Goal: Task Accomplishment & Management: Complete application form

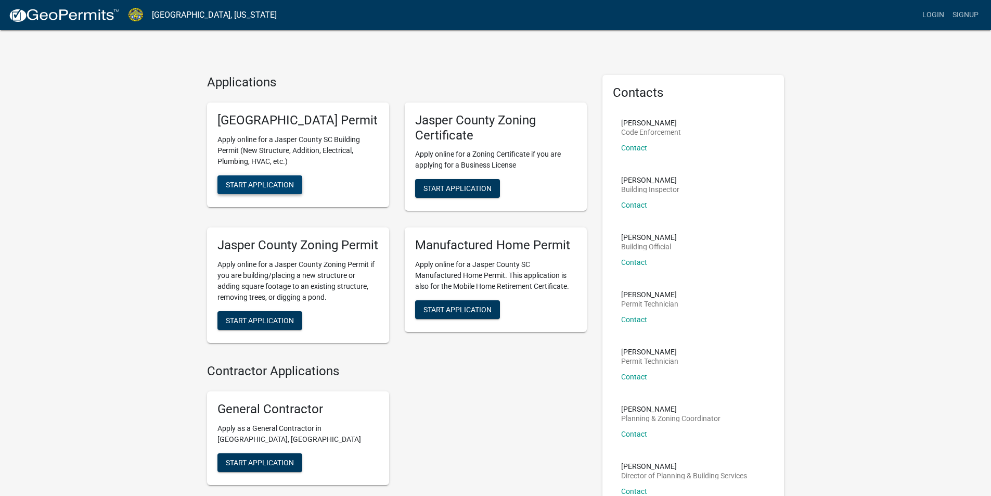
click at [272, 188] on span "Start Application" at bounding box center [260, 184] width 68 height 8
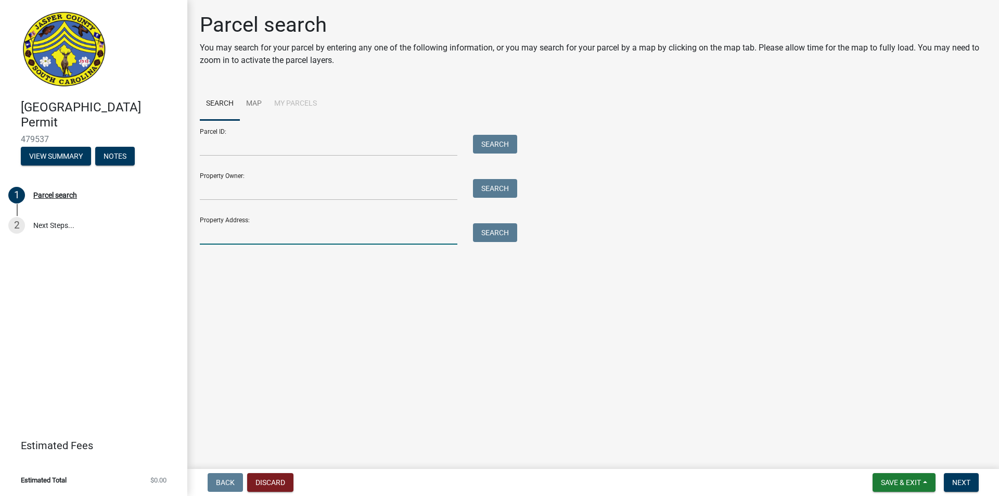
click at [267, 224] on input "Property Address:" at bounding box center [328, 233] width 257 height 21
type input "[STREET_ADDRESS]"
click at [500, 236] on button "Search" at bounding box center [495, 232] width 44 height 19
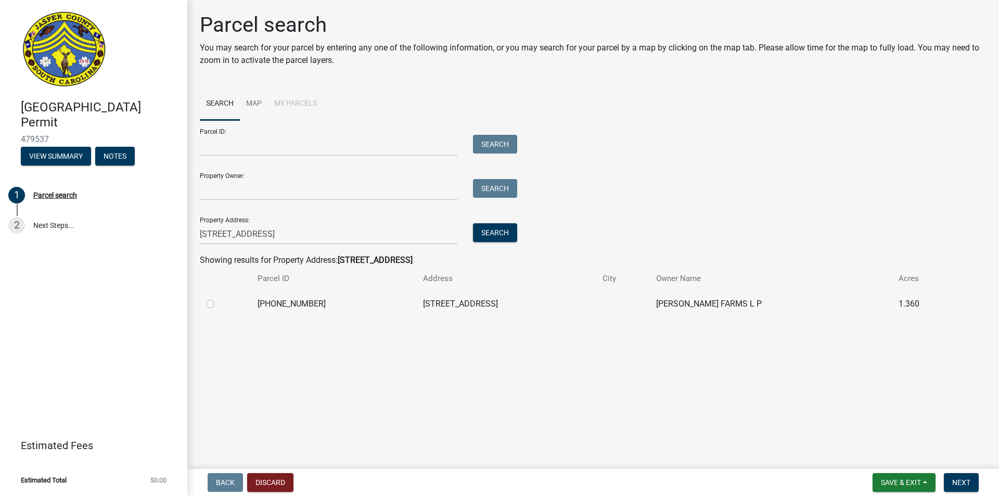
click at [218, 298] on label at bounding box center [218, 298] width 0 height 0
click at [218, 304] on input "radio" at bounding box center [221, 301] width 7 height 7
radio input "true"
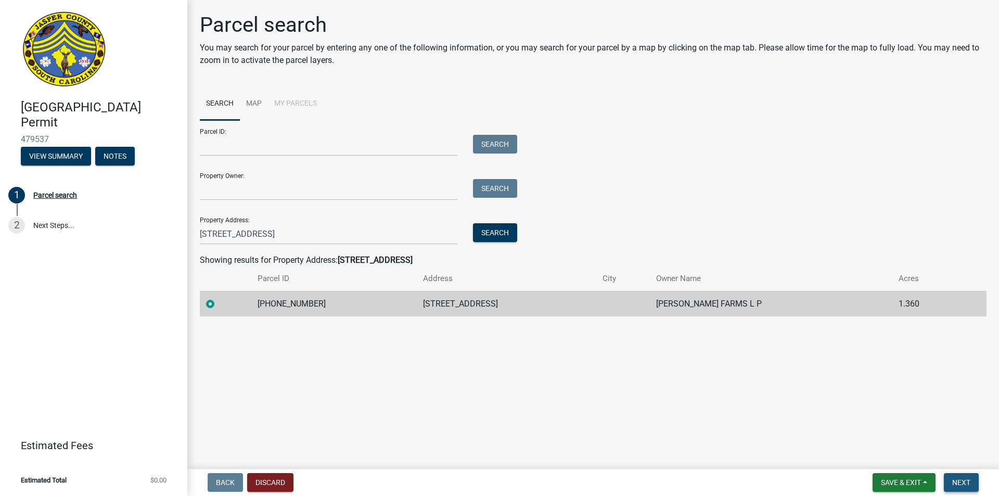
click at [967, 481] on span "Next" at bounding box center [961, 482] width 18 height 8
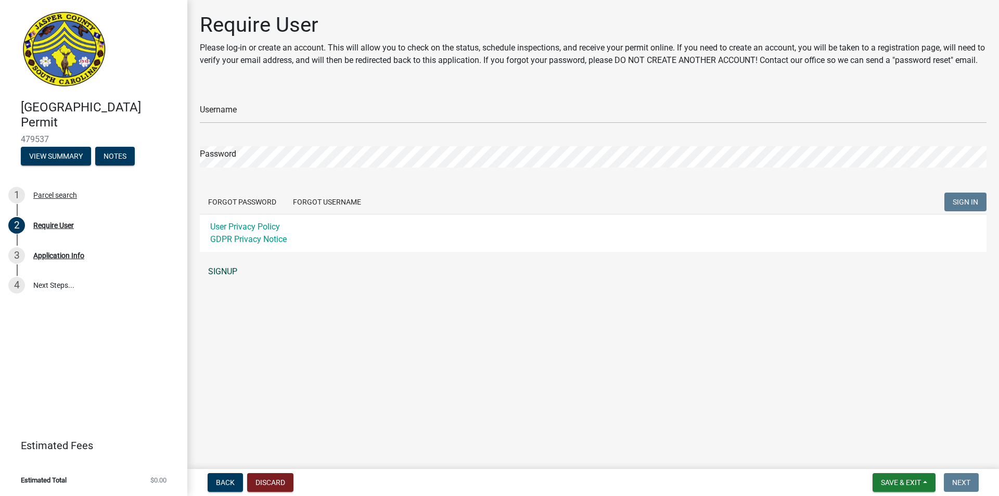
click at [220, 282] on link "SIGNUP" at bounding box center [593, 271] width 787 height 21
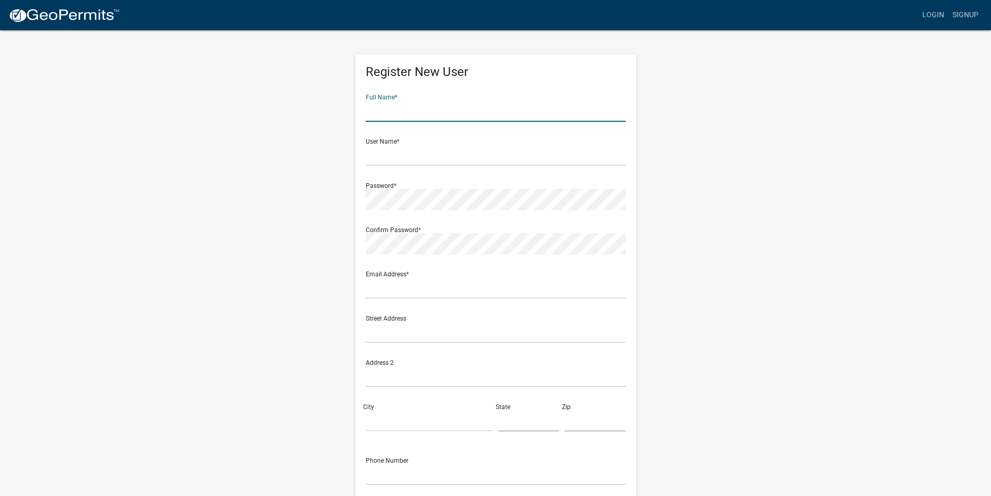
click at [405, 103] on input "text" at bounding box center [496, 110] width 260 height 21
type input "[PERSON_NAME]"
type input "[STREET_ADDRESS]"
type input "[GEOGRAPHIC_DATA]"
type input "SC"
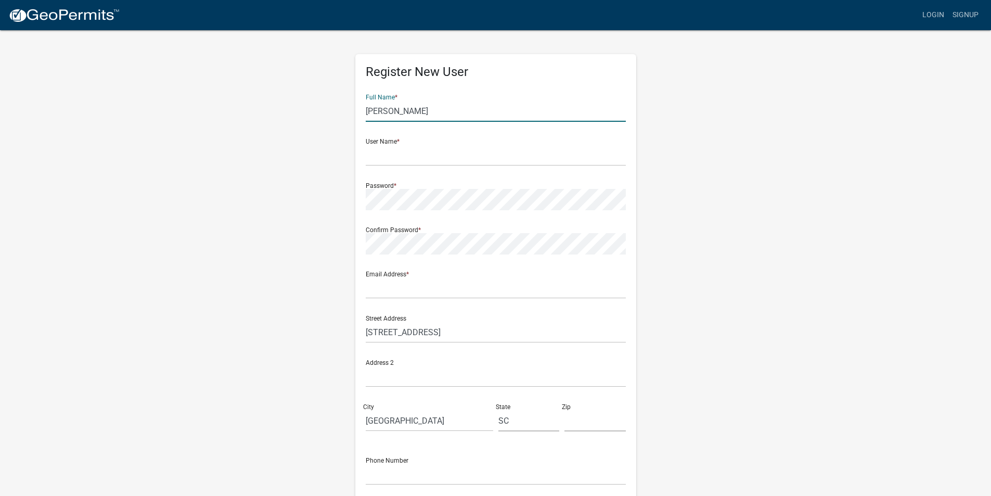
type input "29702"
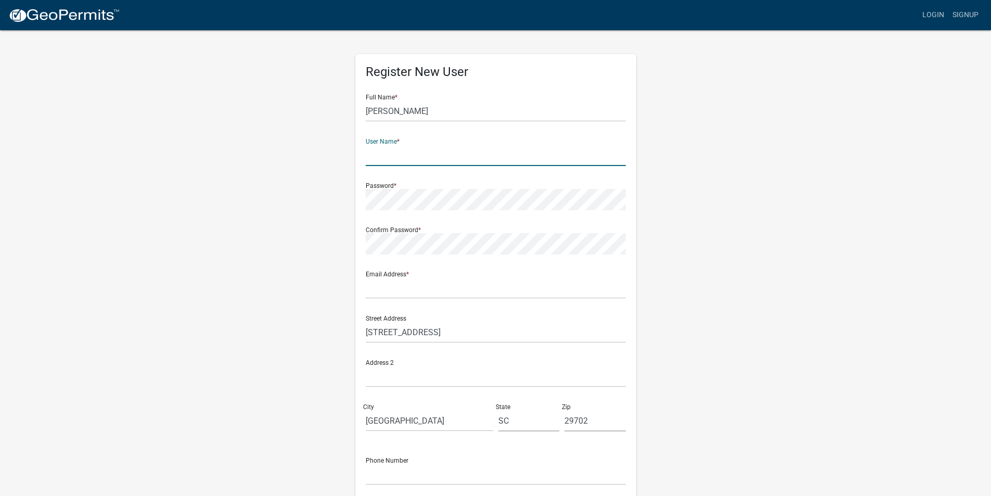
click at [442, 153] on input "text" at bounding box center [496, 155] width 260 height 21
type input "[PERSON_NAME] Electric Inc"
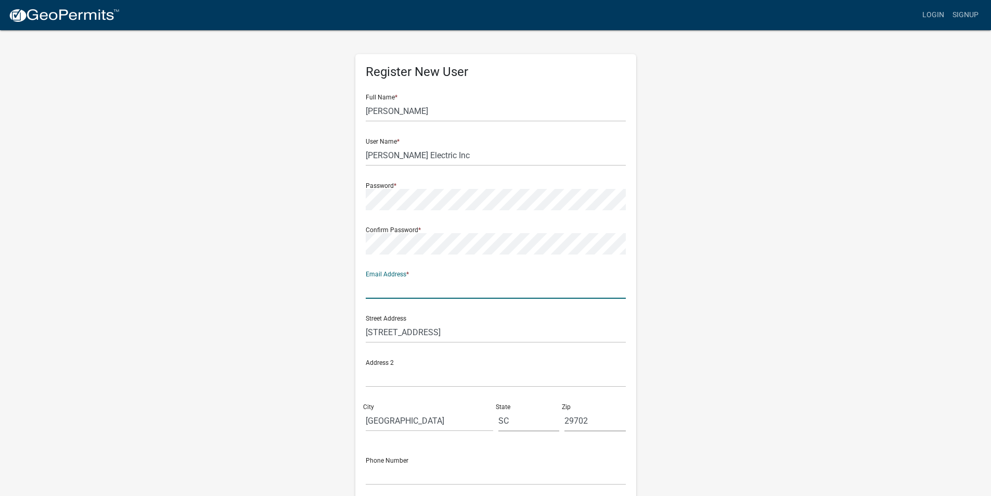
click at [408, 282] on input "text" at bounding box center [496, 287] width 260 height 21
type input "[EMAIL_ADDRESS][DOMAIN_NAME]"
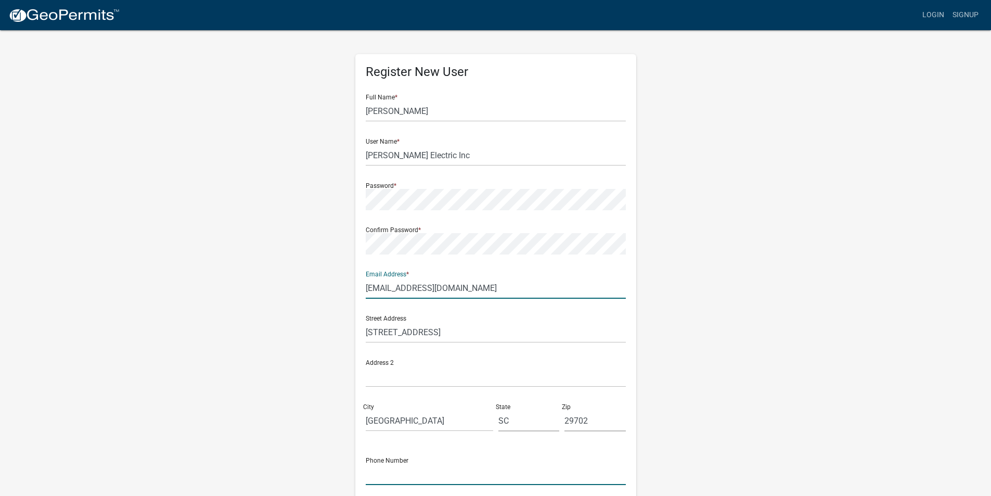
type input "8644916077"
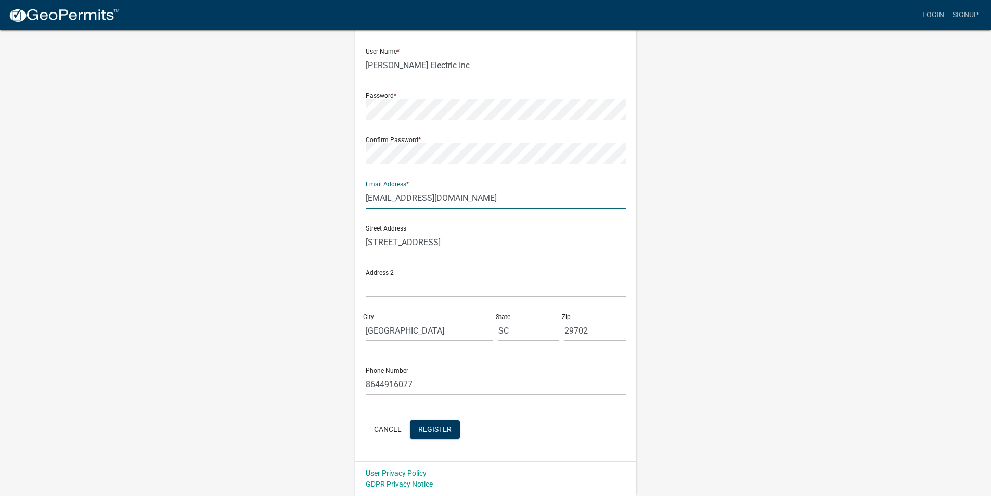
scroll to position [38, 0]
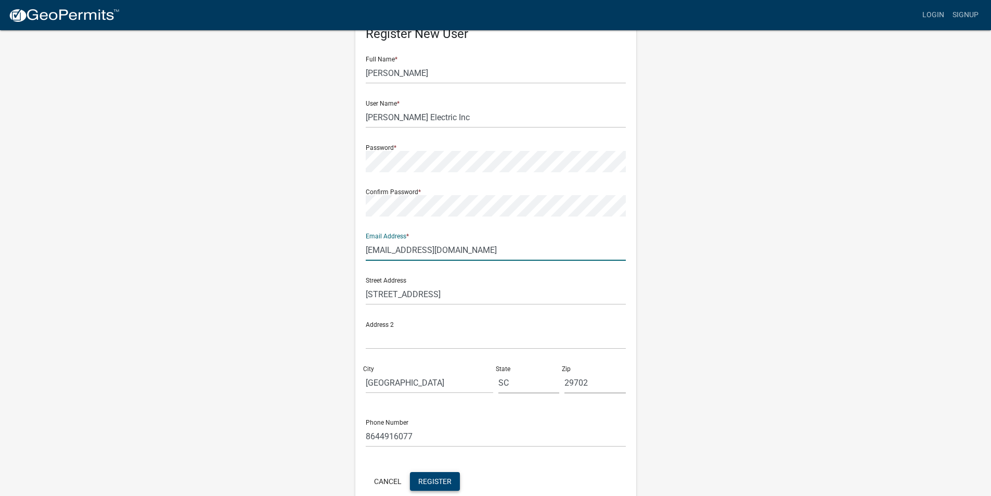
click at [445, 478] on span "Register" at bounding box center [434, 481] width 33 height 8
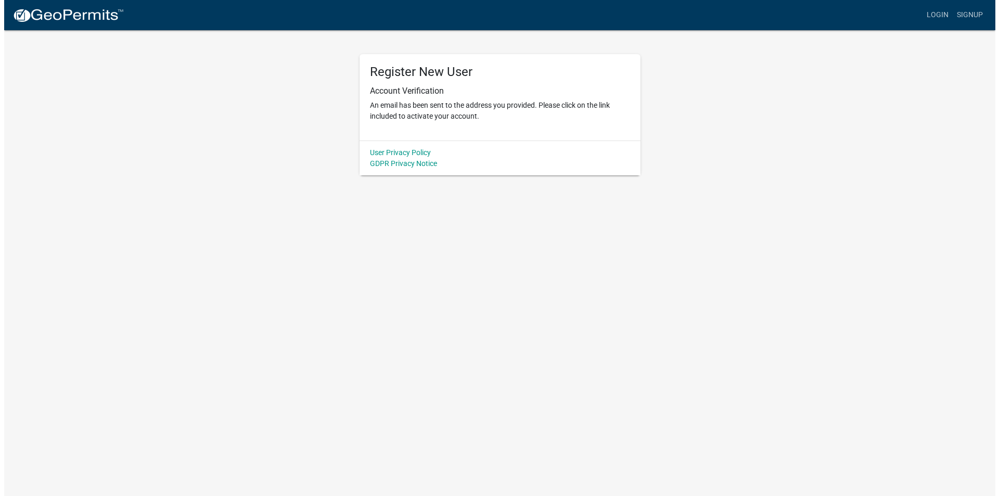
scroll to position [0, 0]
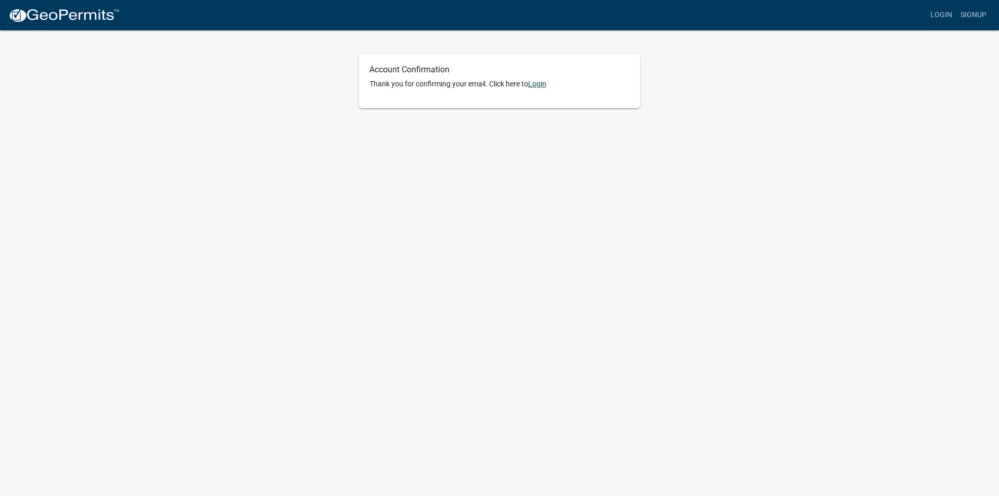
click at [543, 84] on link "Login" at bounding box center [537, 84] width 18 height 8
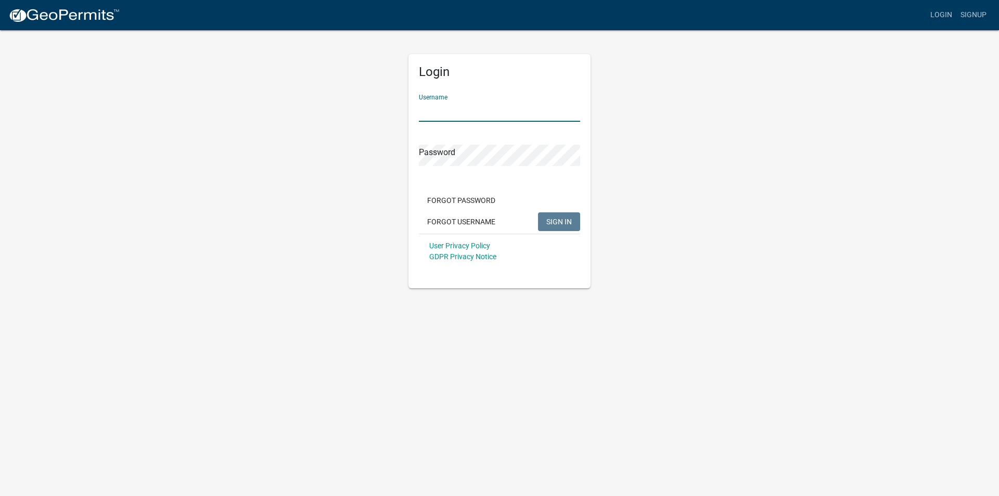
click at [457, 112] on input "Username" at bounding box center [499, 110] width 161 height 21
type input "[PERSON_NAME] Electric Inc"
click at [565, 223] on span "SIGN IN" at bounding box center [558, 221] width 25 height 8
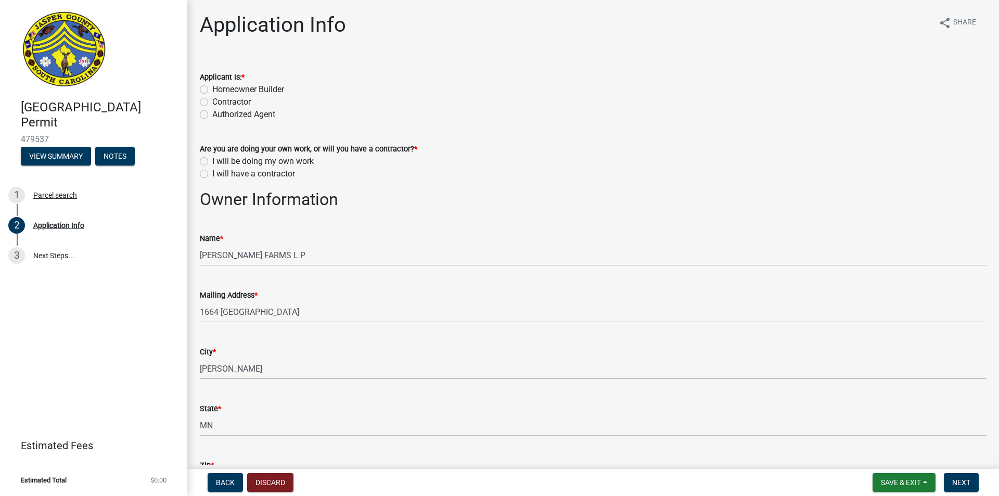
click at [212, 100] on label "Contractor" at bounding box center [231, 102] width 38 height 12
click at [212, 100] on input "Contractor" at bounding box center [215, 99] width 7 height 7
radio input "true"
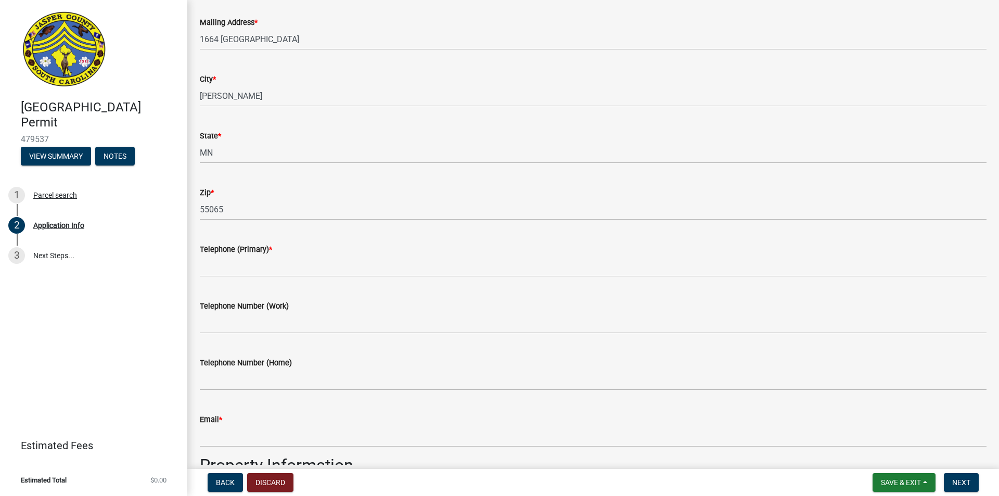
scroll to position [260, 0]
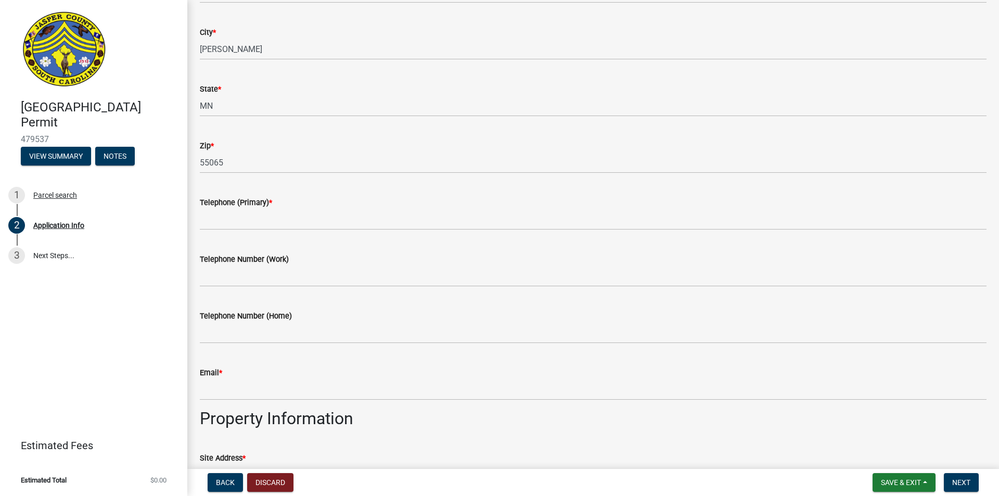
click at [297, 204] on div "Telephone (Primary) *" at bounding box center [593, 202] width 787 height 12
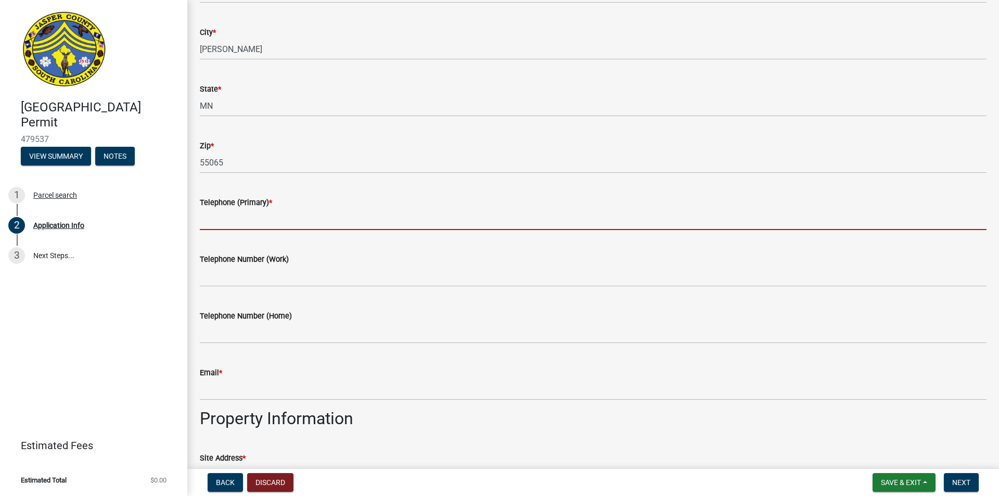
click at [331, 213] on input "Telephone (Primary) *" at bounding box center [593, 219] width 787 height 21
type input "8644916077"
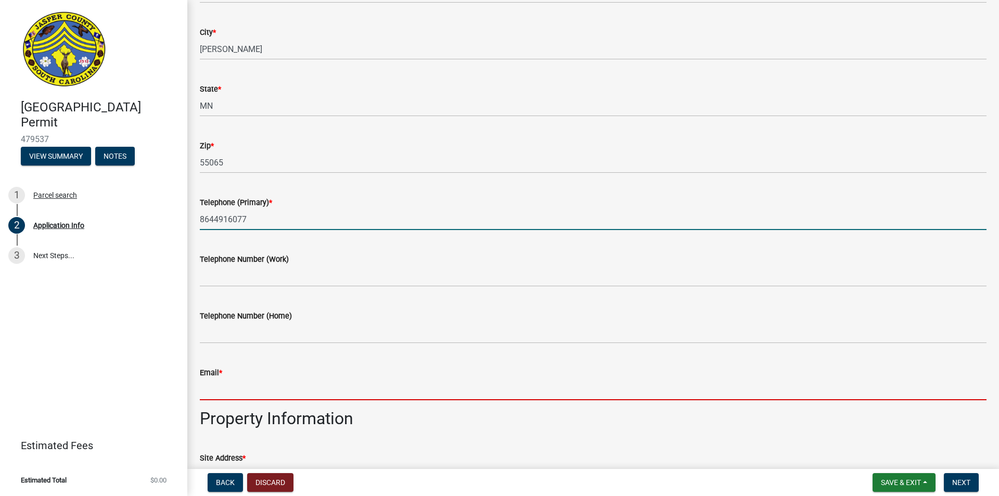
type input "[EMAIL_ADDRESS][DOMAIN_NAME]"
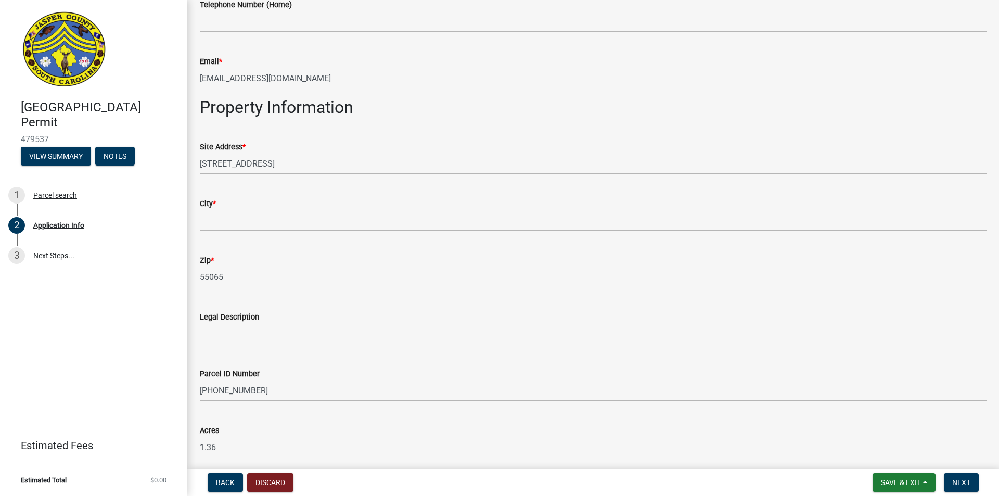
scroll to position [572, 0]
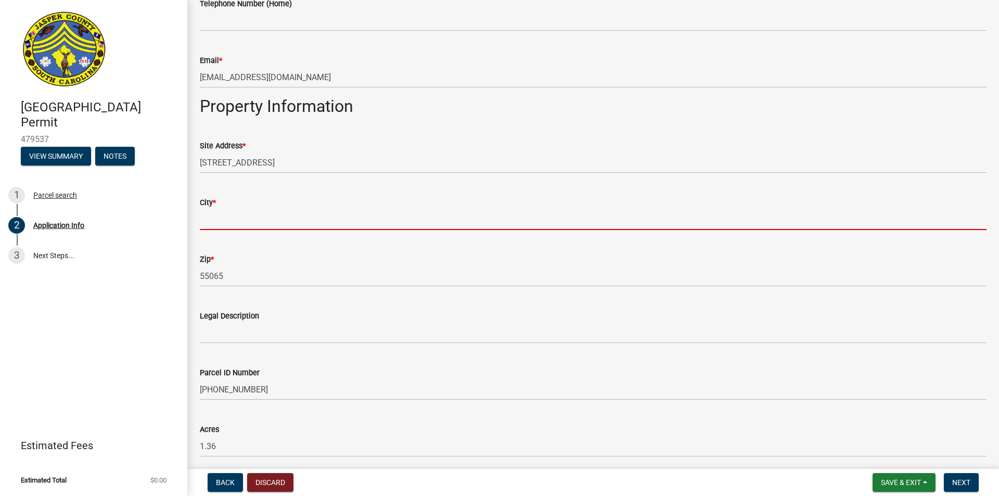
click at [256, 215] on input "City *" at bounding box center [593, 219] width 787 height 21
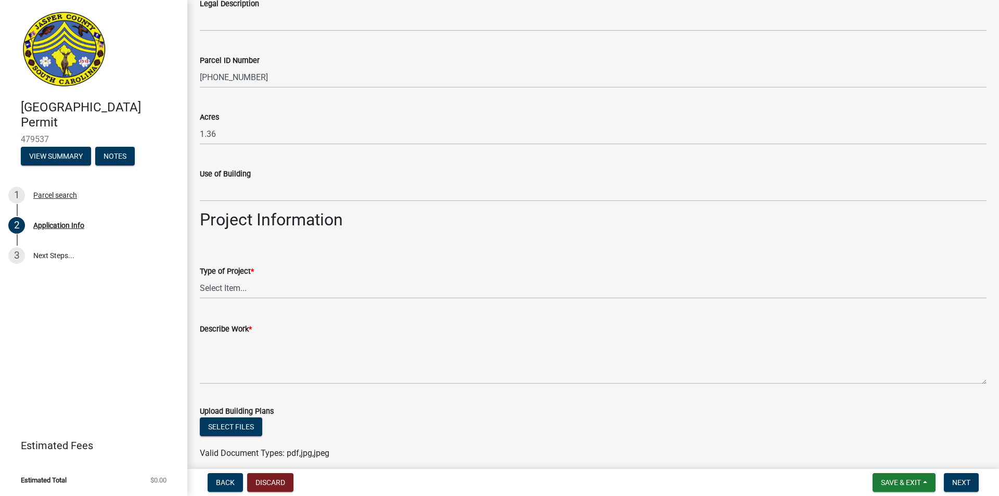
scroll to position [936, 0]
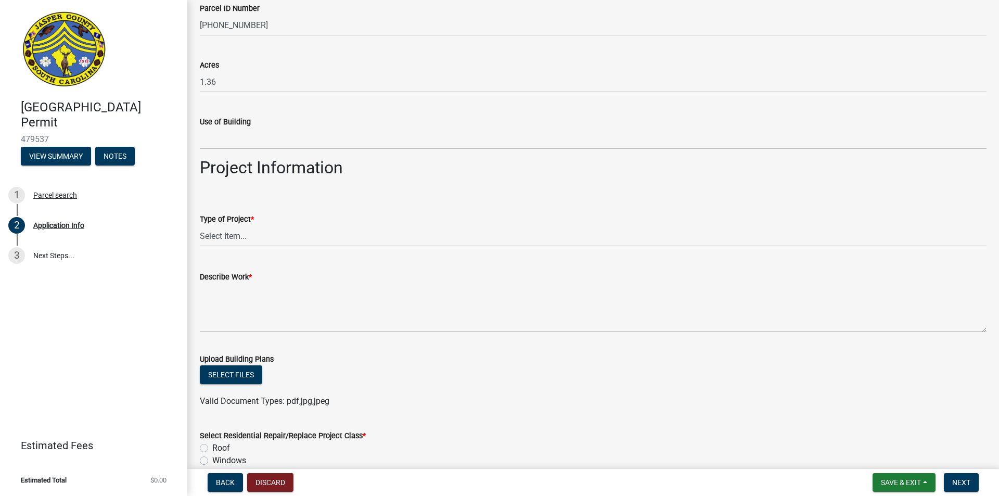
type input "Ridgeland"
click at [234, 238] on select "Select Item... Construction Trailer/Shipping Container Residential Demolition C…" at bounding box center [593, 235] width 787 height 21
click at [200, 225] on select "Select Item... Construction Trailer/Shipping Container Residential Demolition C…" at bounding box center [593, 235] width 787 height 21
select select "9ee69ee8-4d28-486b-bc7b-e904e70aa828"
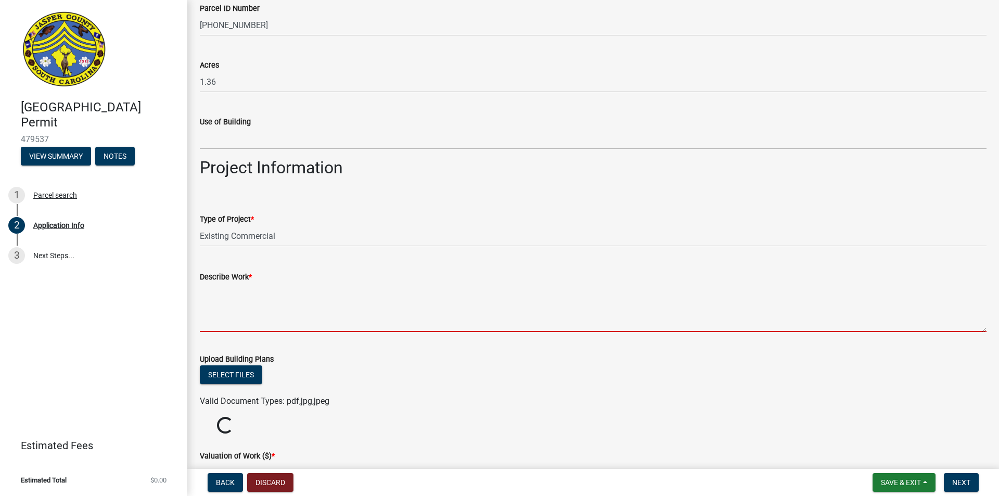
click at [281, 295] on textarea "Describe Work *" at bounding box center [593, 307] width 787 height 49
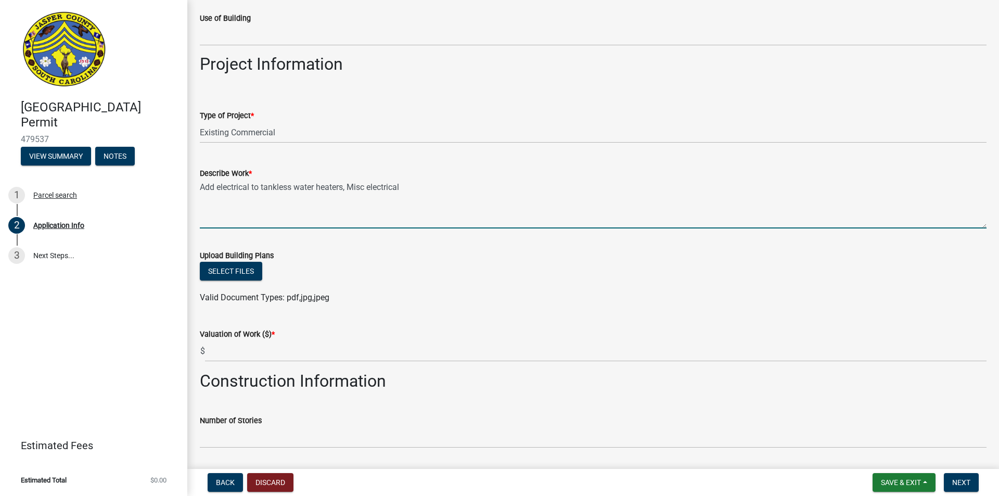
scroll to position [1040, 0]
type textarea "Add electrical to tankless water heaters, Misc electrical"
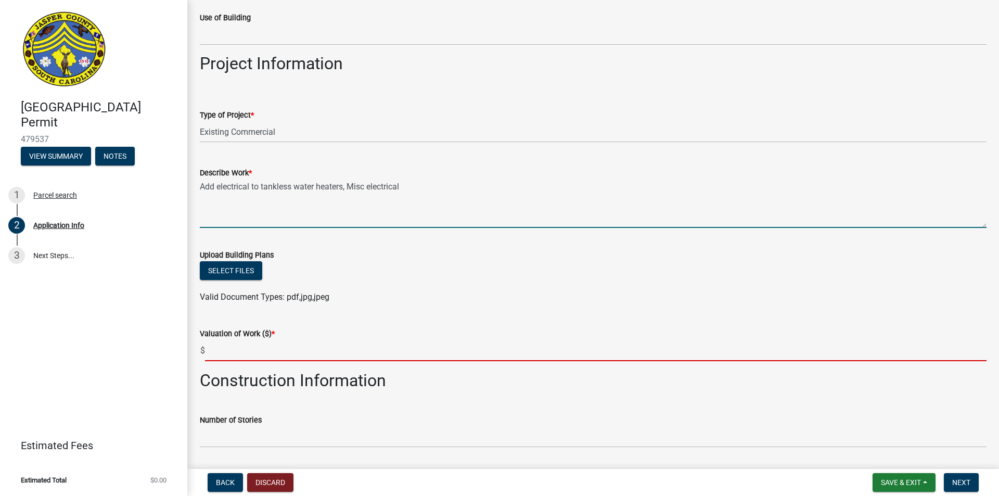
click at [225, 350] on input "text" at bounding box center [595, 350] width 781 height 21
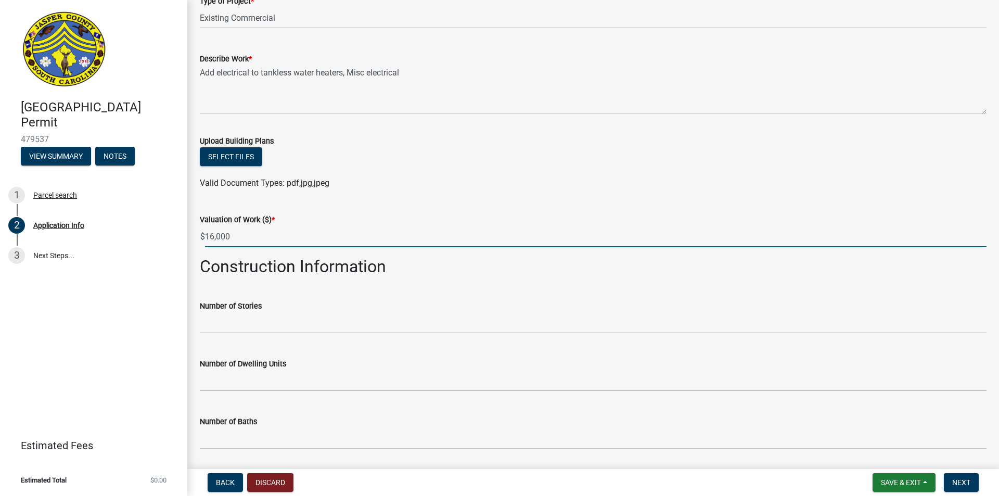
scroll to position [1196, 0]
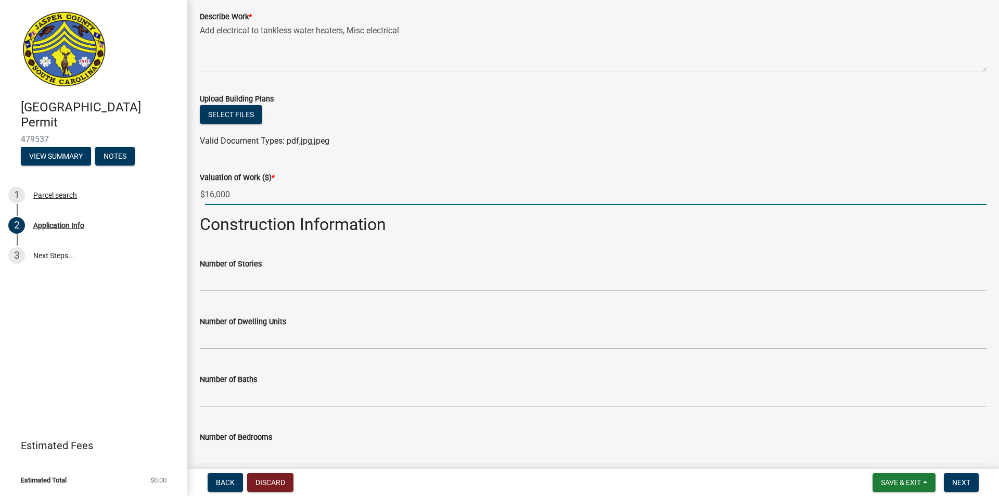
type input "16000"
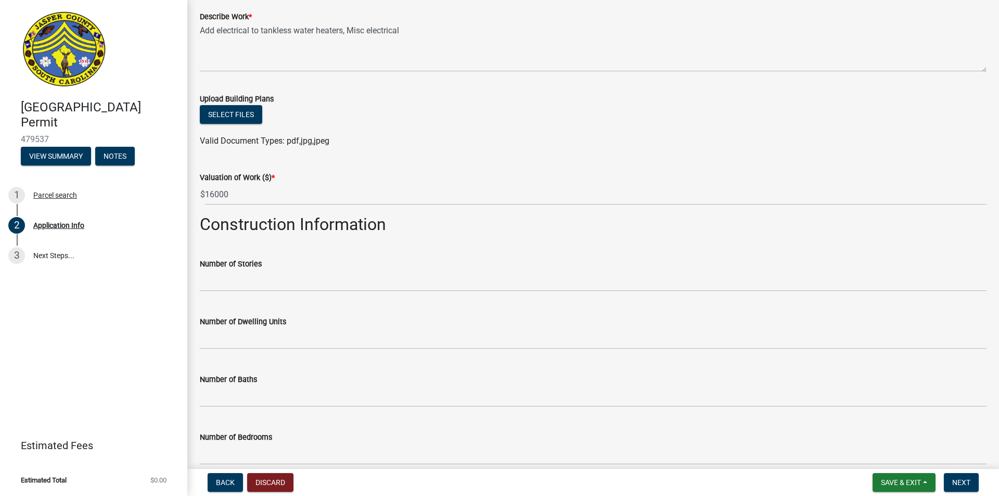
click at [305, 269] on div "Number of Stories" at bounding box center [593, 263] width 787 height 12
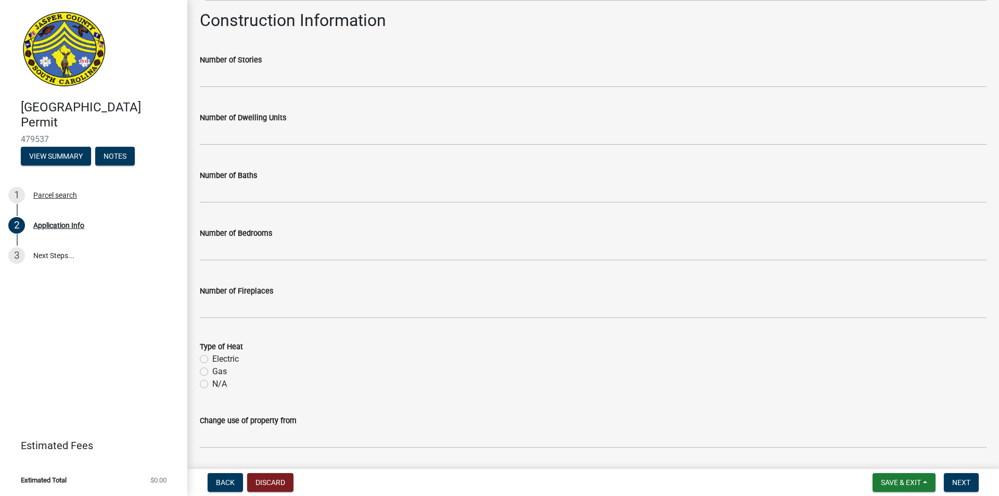
scroll to position [1405, 0]
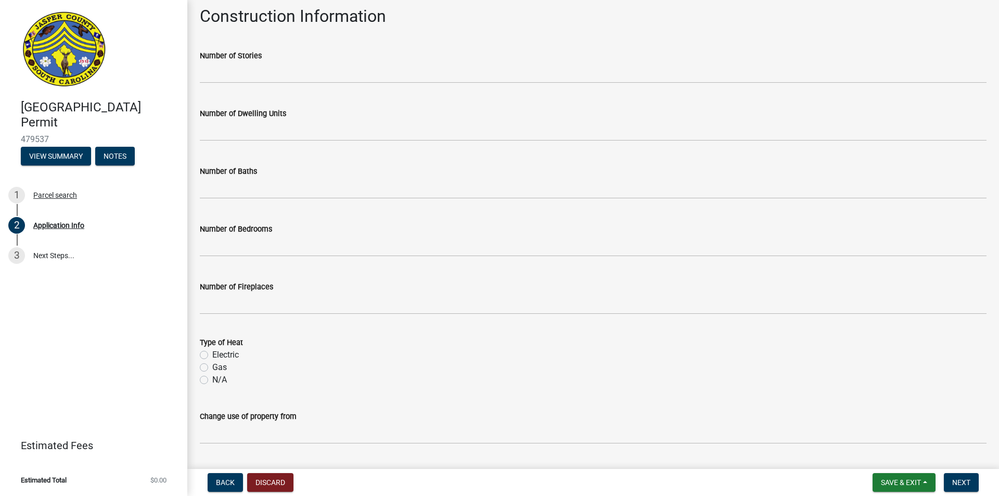
click at [212, 381] on label "N/A" at bounding box center [219, 380] width 15 height 12
click at [212, 380] on input "N/A" at bounding box center [215, 377] width 7 height 7
radio input "true"
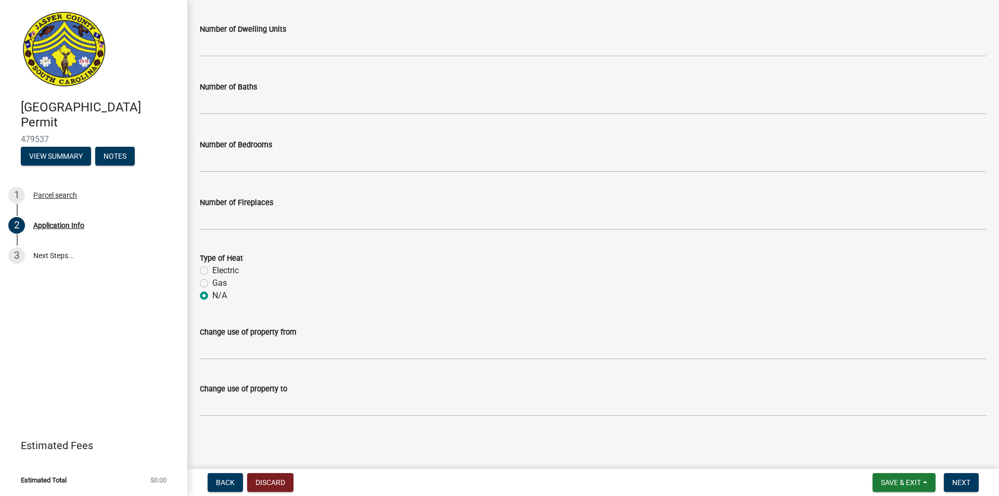
scroll to position [1489, 0]
click at [970, 483] on span "Next" at bounding box center [961, 482] width 18 height 8
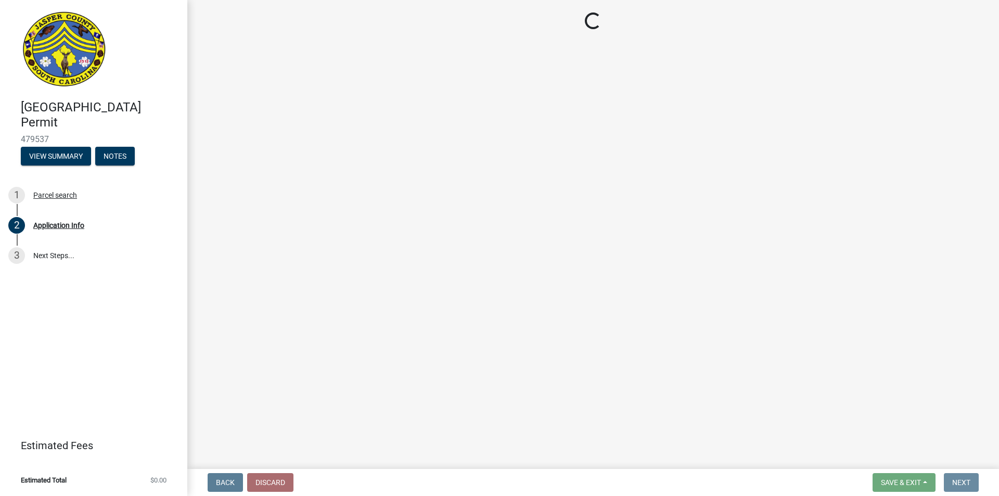
scroll to position [0, 0]
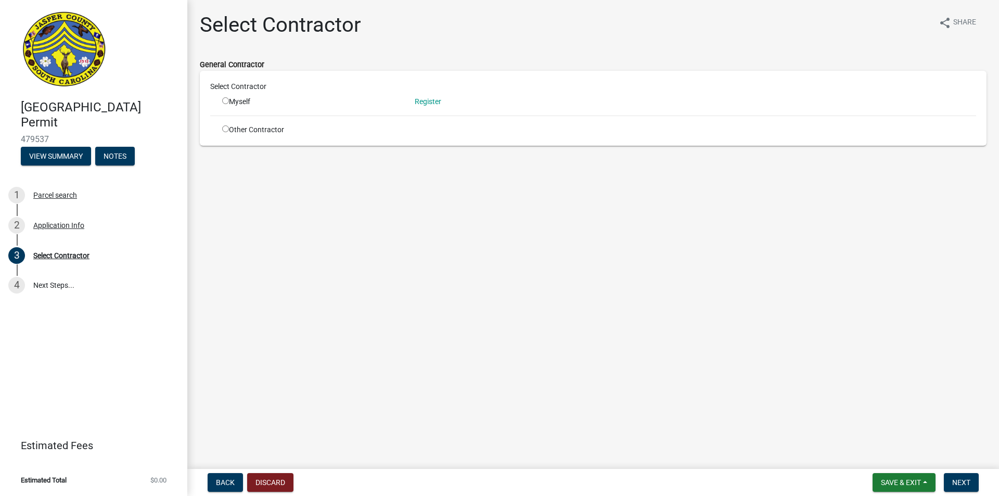
click at [226, 128] on input "radio" at bounding box center [225, 128] width 7 height 7
radio input "true"
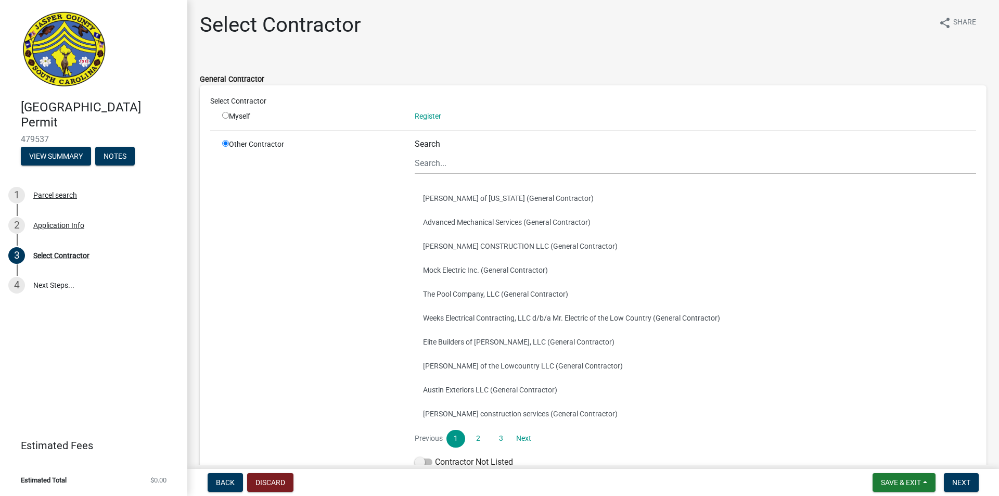
click at [225, 113] on input "radio" at bounding box center [225, 115] width 7 height 7
radio input "true"
radio input "false"
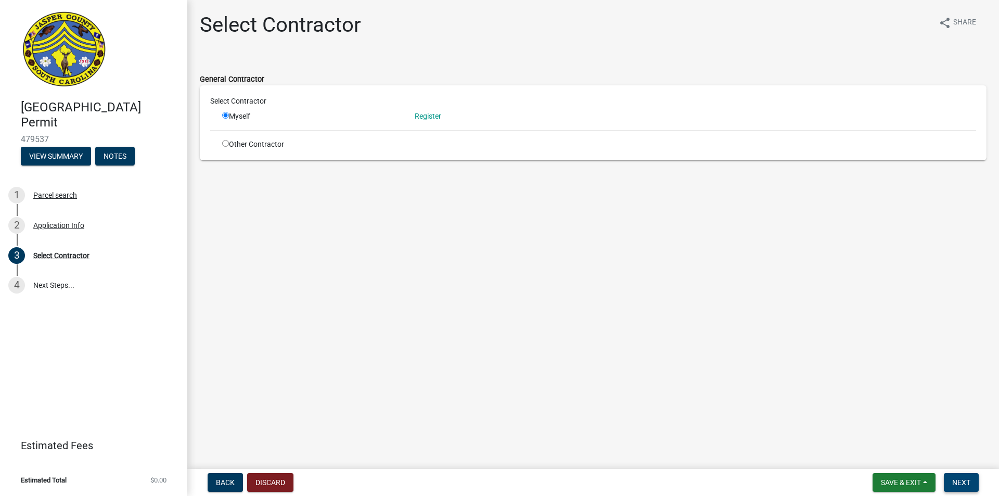
click at [955, 479] on span "Next" at bounding box center [961, 482] width 18 height 8
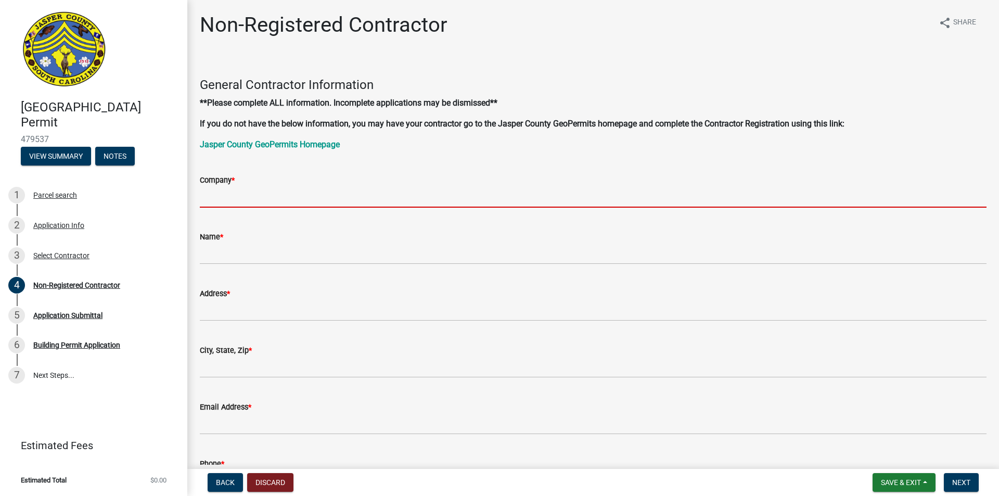
click at [255, 189] on input "Company *" at bounding box center [593, 196] width 787 height 21
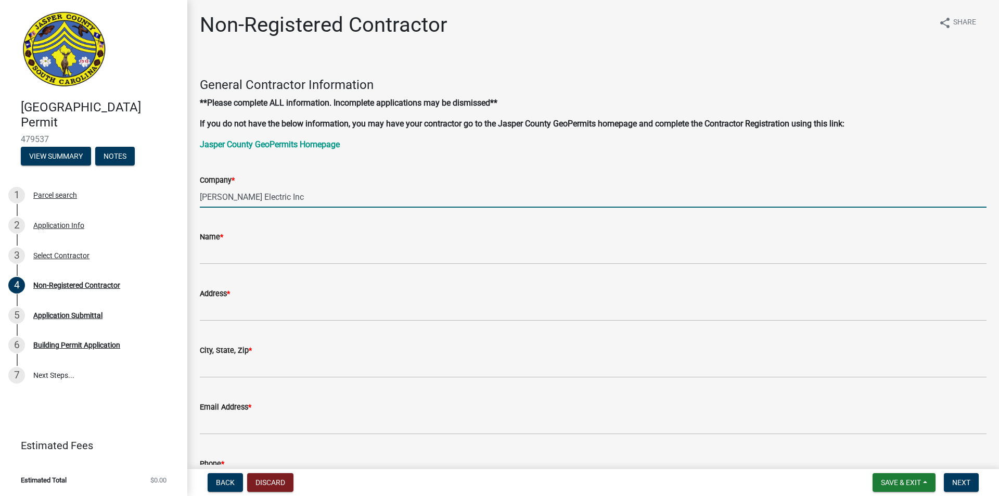
type input "[PERSON_NAME] Electric Inc"
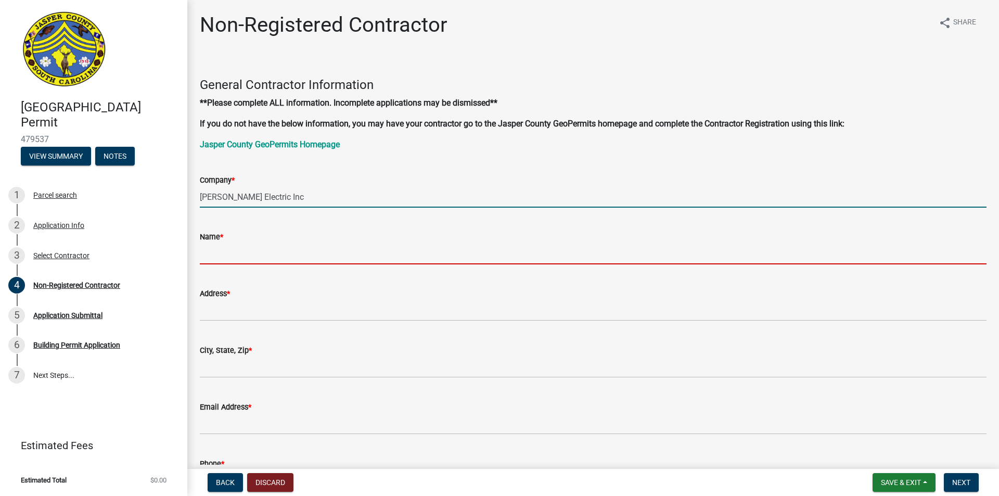
click at [244, 248] on input "Name *" at bounding box center [593, 253] width 787 height 21
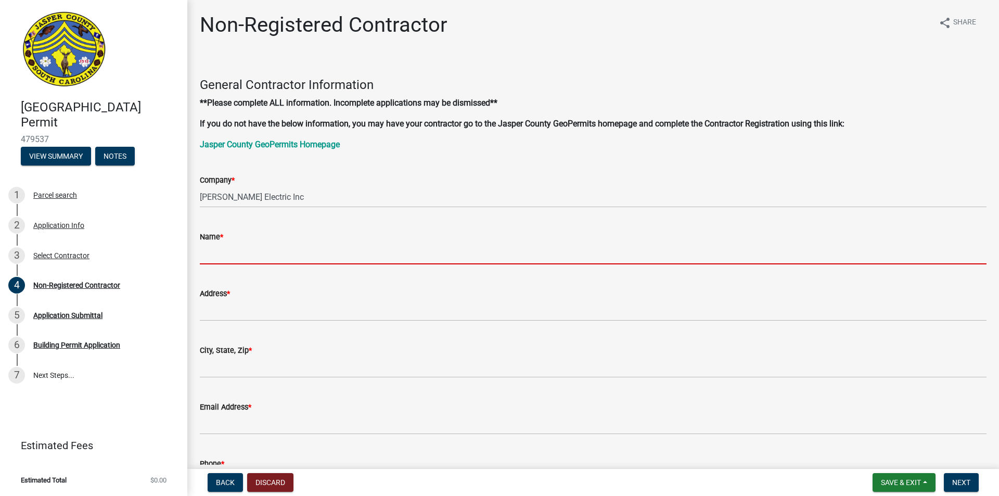
type input "[PERSON_NAME]"
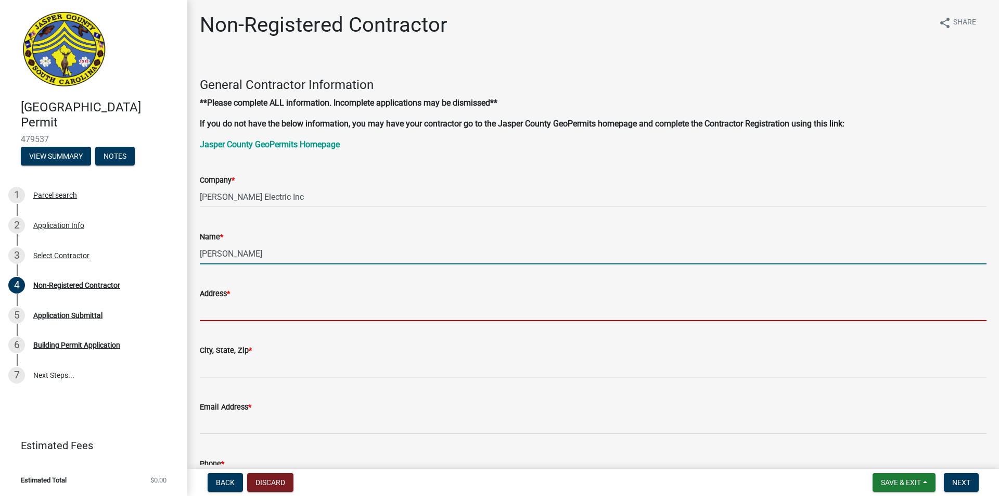
type input "[STREET_ADDRESS]"
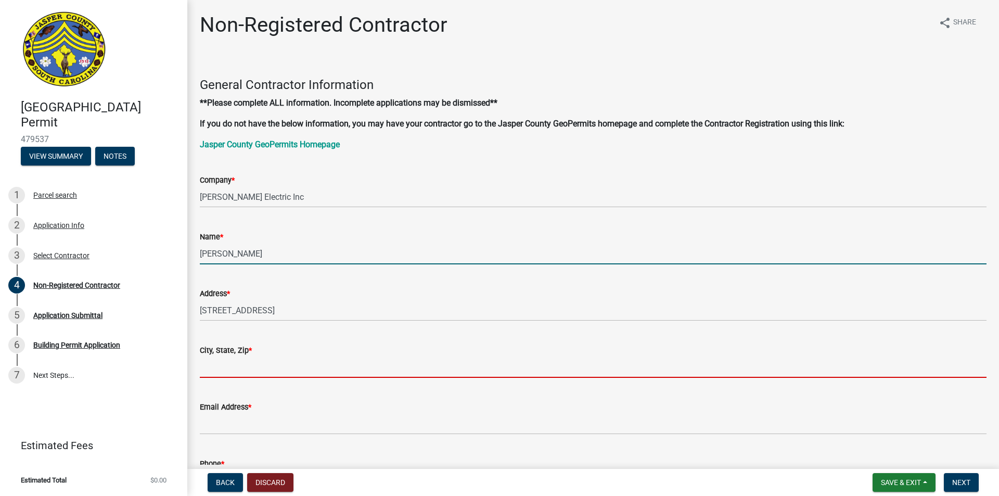
type input "[GEOGRAPHIC_DATA]"
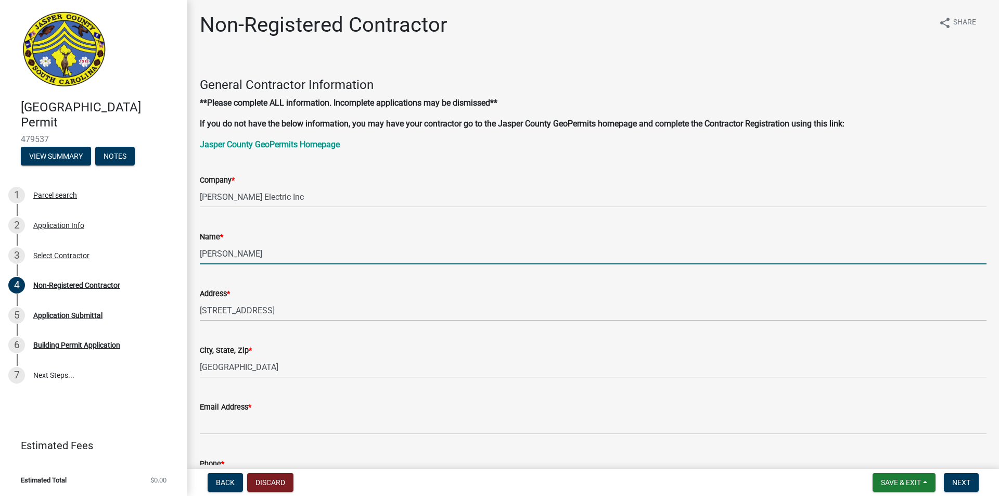
type input "SC"
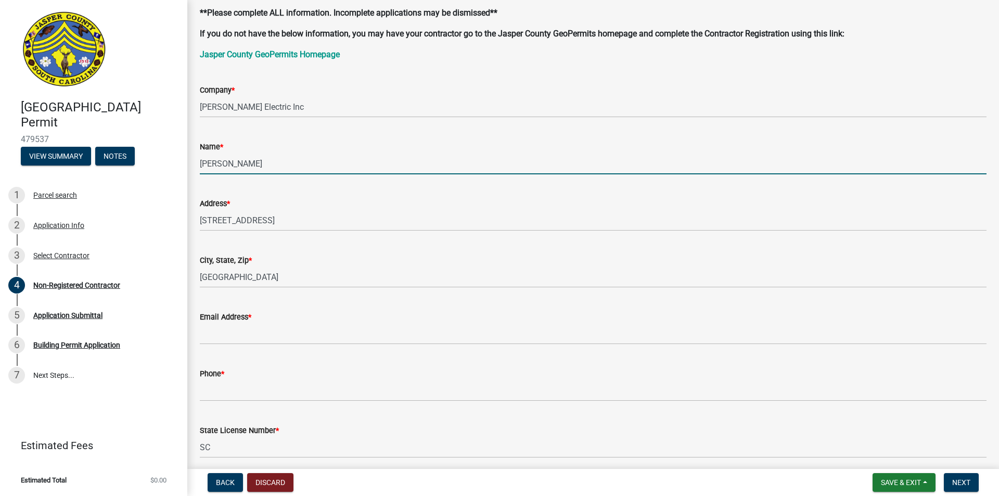
scroll to position [104, 0]
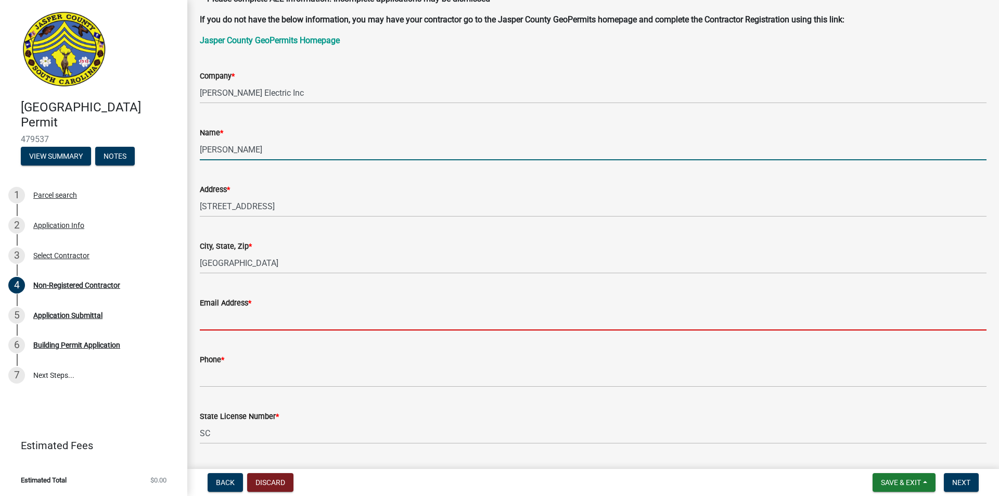
click at [259, 320] on input "Email Address *" at bounding box center [593, 319] width 787 height 21
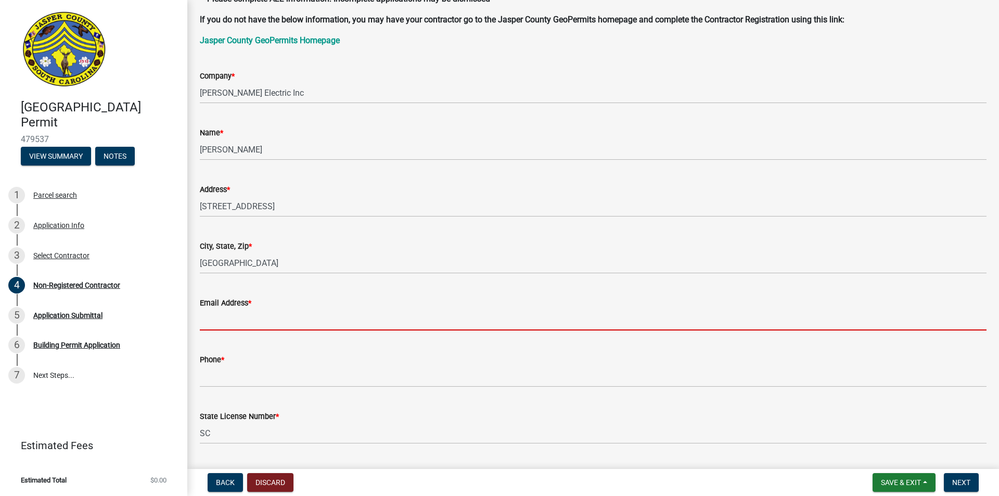
type input "[EMAIL_ADDRESS][DOMAIN_NAME]"
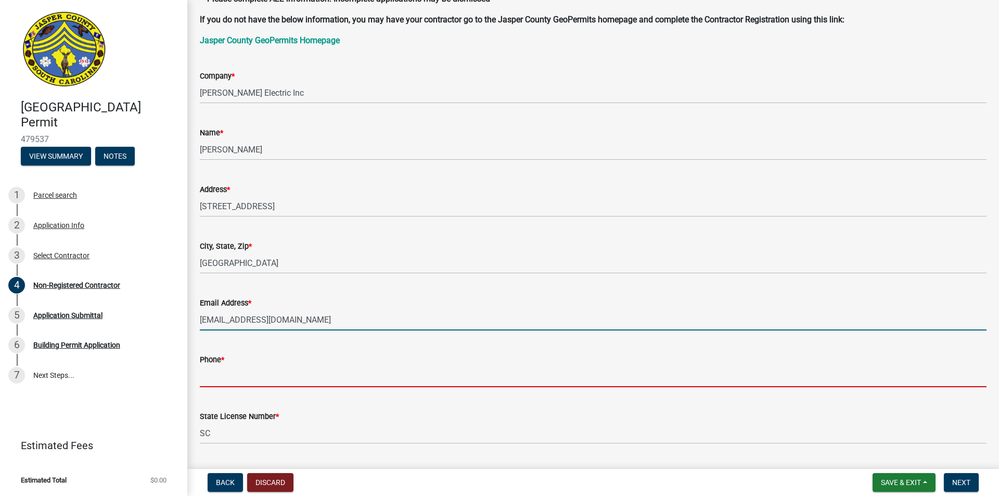
type input "8644916077"
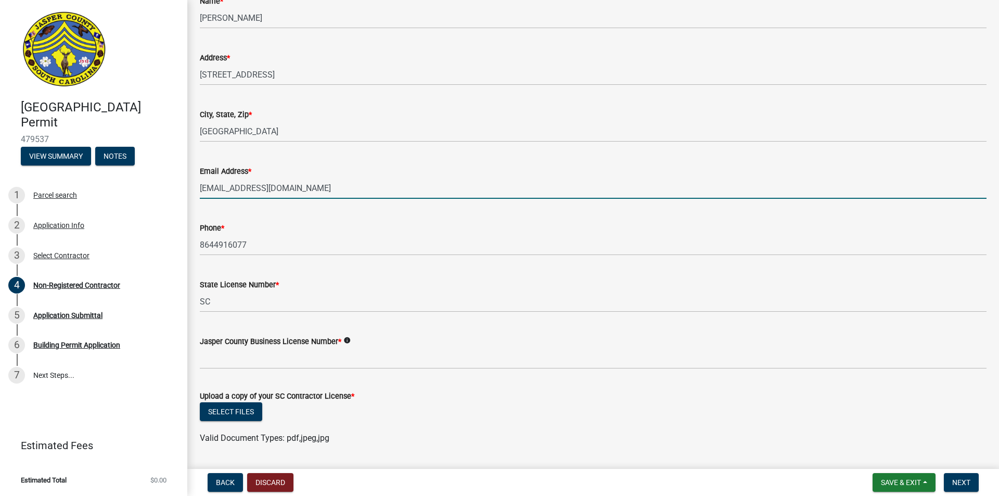
scroll to position [260, 0]
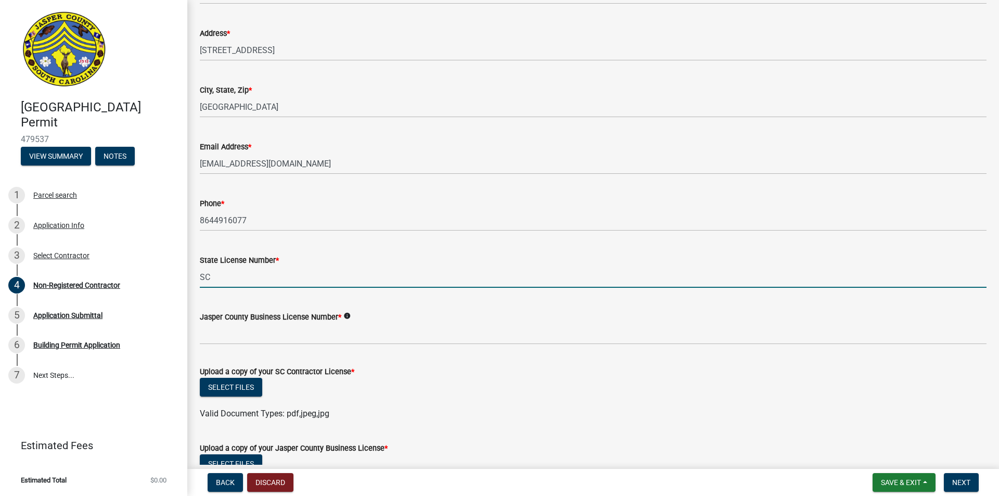
click at [264, 281] on input "SC" at bounding box center [593, 276] width 787 height 21
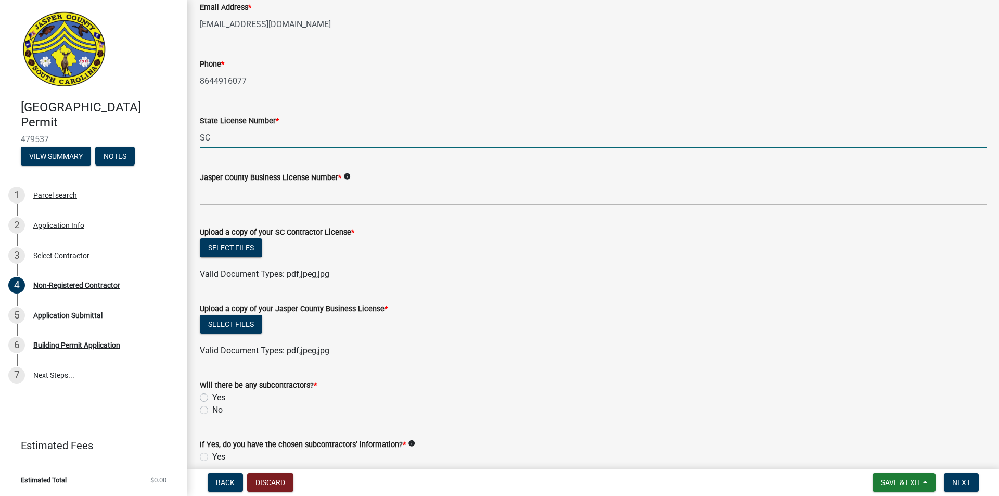
scroll to position [416, 0]
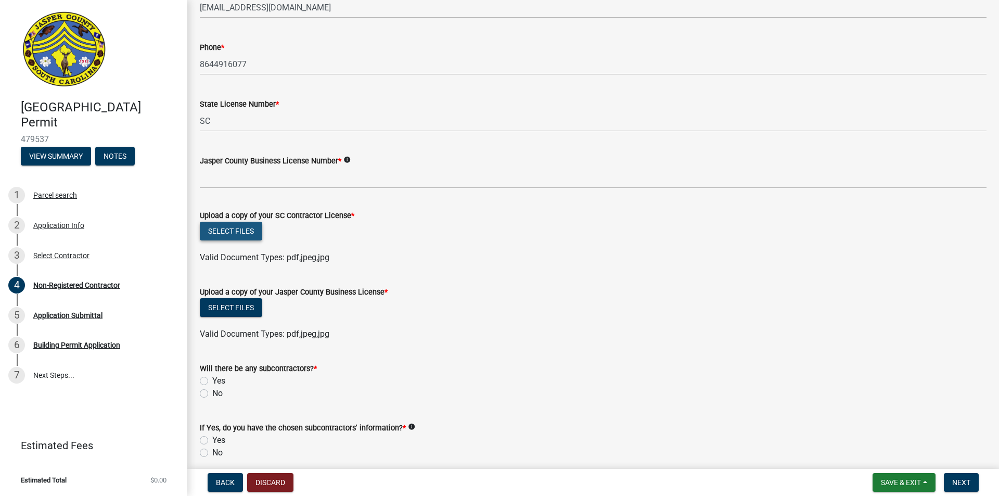
click at [250, 228] on button "Select files" at bounding box center [231, 231] width 62 height 19
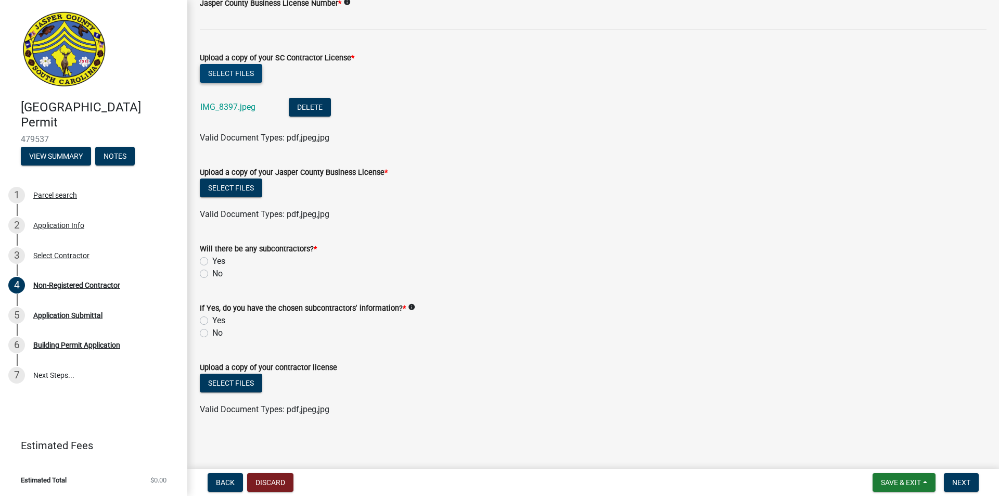
scroll to position [575, 0]
click at [212, 273] on label "No" at bounding box center [217, 272] width 10 height 12
click at [212, 273] on input "No" at bounding box center [215, 269] width 7 height 7
radio input "true"
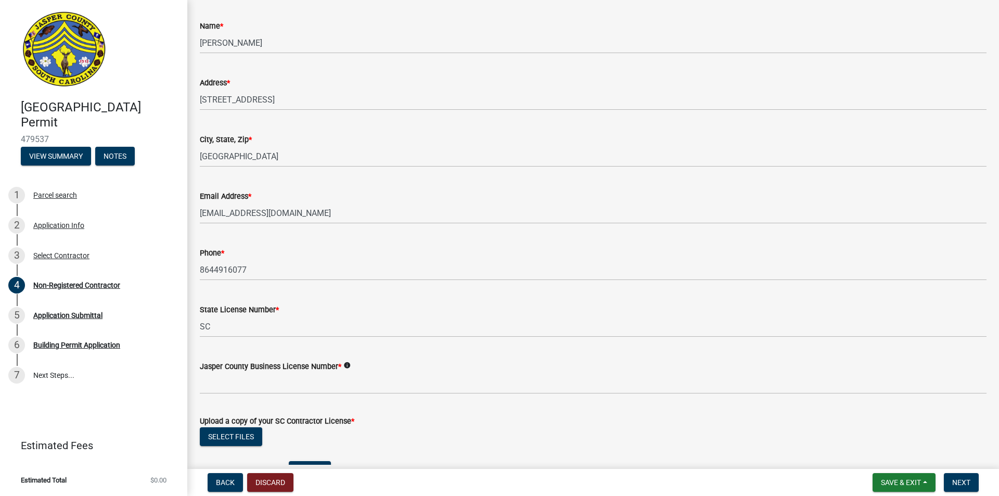
scroll to position [516, 0]
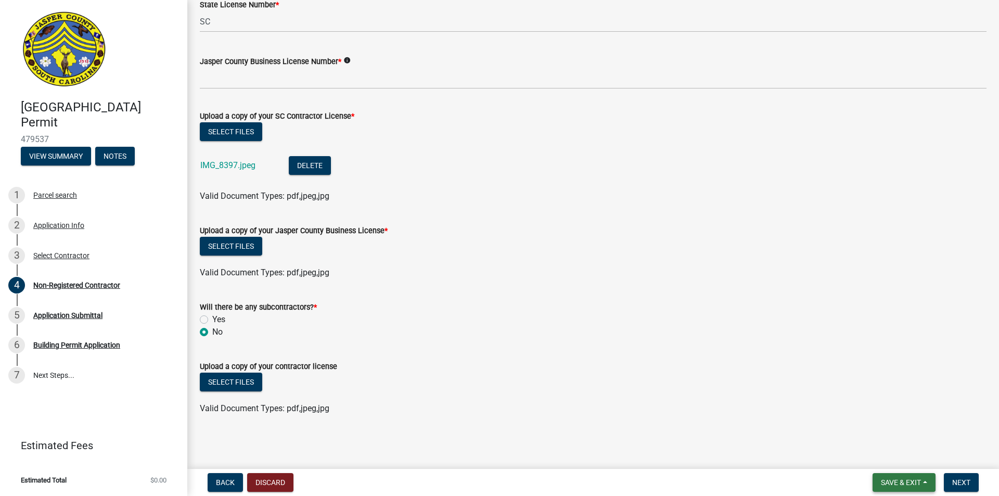
click at [913, 479] on span "Save & Exit" at bounding box center [901, 482] width 40 height 8
click at [891, 455] on button "Save & Exit" at bounding box center [893, 455] width 83 height 25
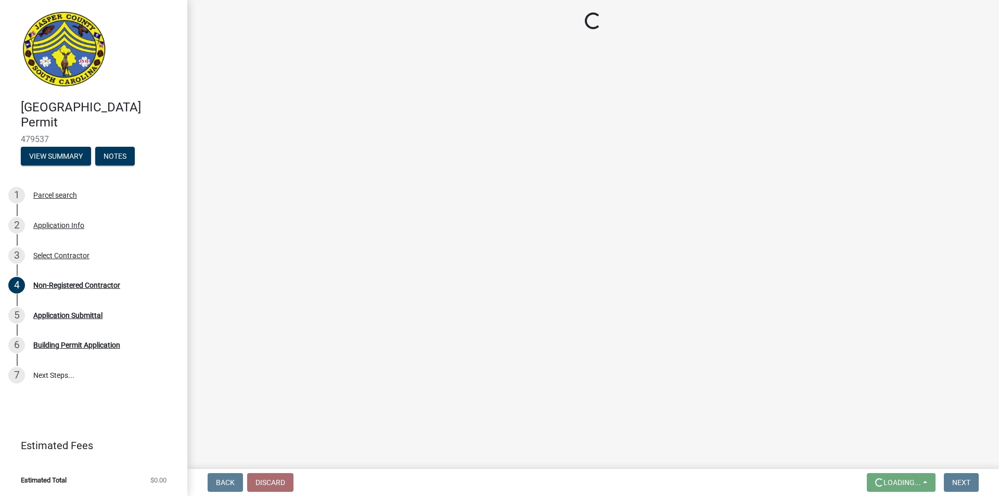
scroll to position [0, 0]
